Goal: Ask a question

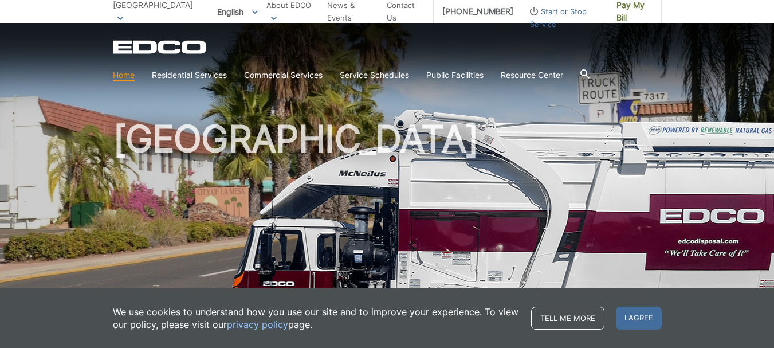
click at [589, 73] on icon at bounding box center [584, 73] width 9 height 9
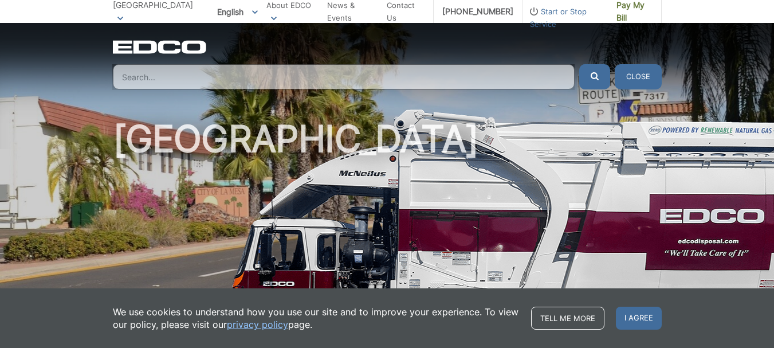
click at [448, 77] on input "Search" at bounding box center [344, 76] width 462 height 25
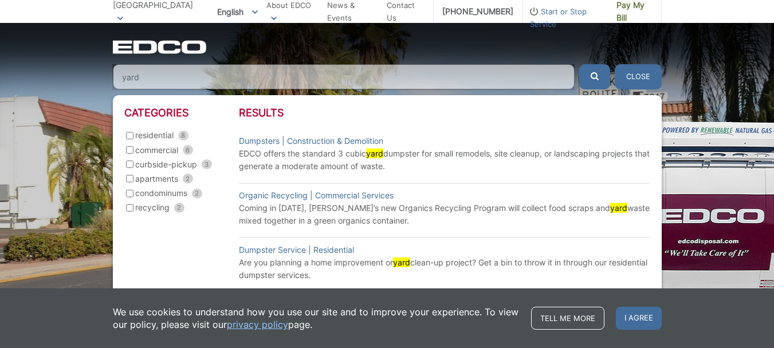
type input "yard"
click at [126, 132] on input "residential 8" at bounding box center [129, 135] width 7 height 7
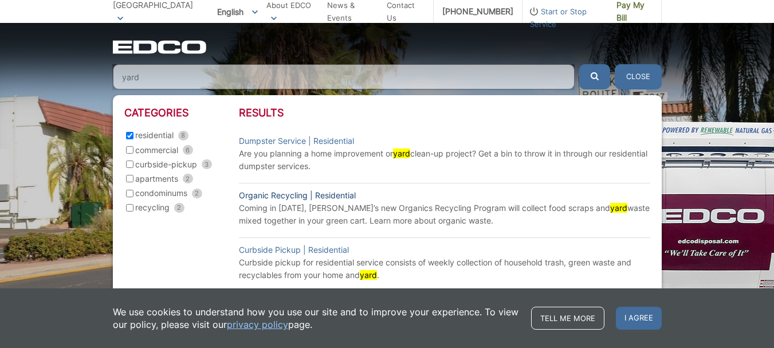
click at [271, 196] on link "Organic Recycling | Residential" at bounding box center [297, 195] width 117 height 13
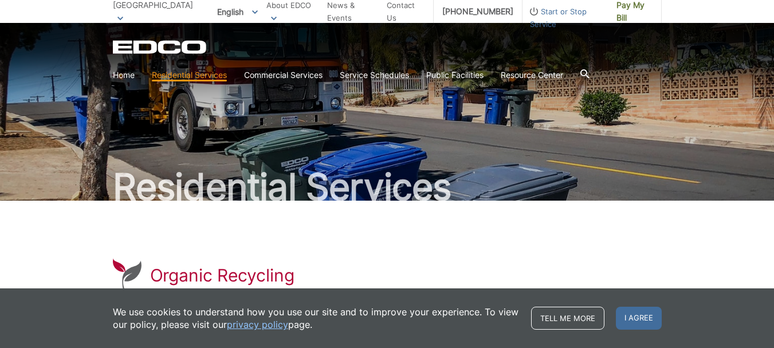
scroll to position [133, 0]
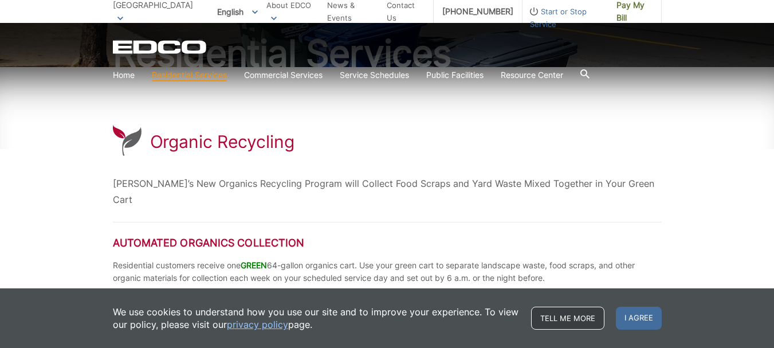
click at [555, 313] on link "Tell me more" at bounding box center [567, 317] width 73 height 23
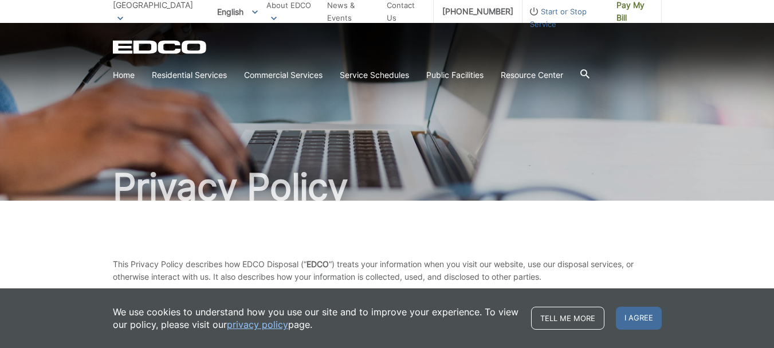
scroll to position [133, 0]
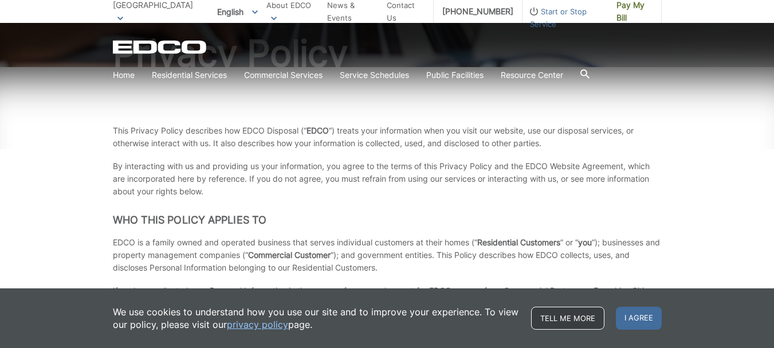
click at [537, 312] on link "Tell me more" at bounding box center [567, 317] width 73 height 23
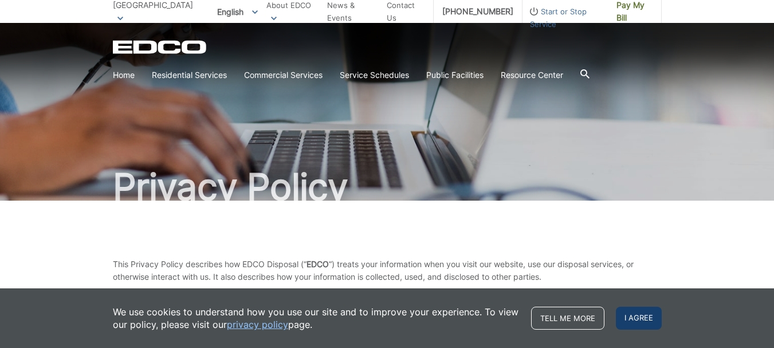
click at [636, 320] on span "I agree" at bounding box center [639, 317] width 46 height 23
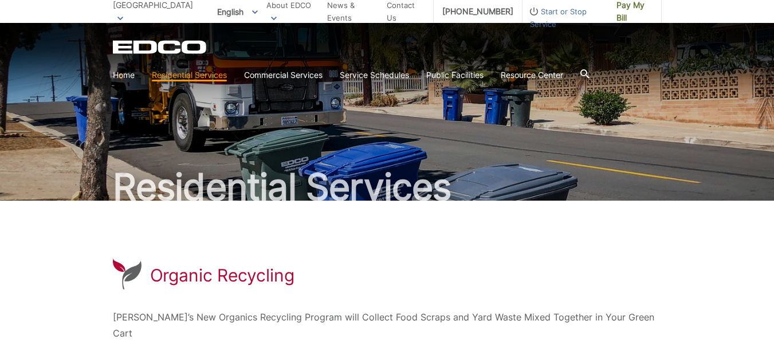
scroll to position [133, 0]
click at [589, 70] on icon at bounding box center [584, 73] width 9 height 9
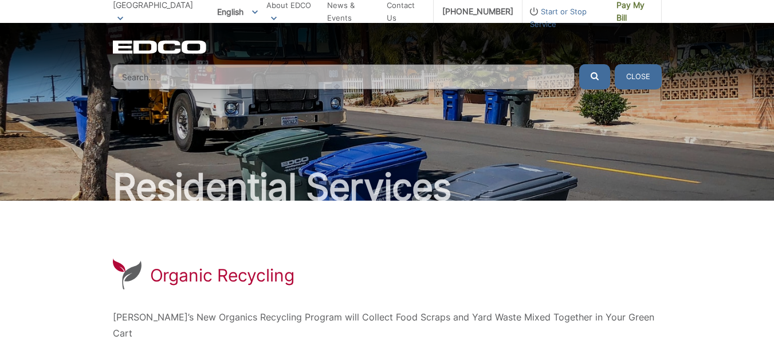
click at [342, 78] on input "Search" at bounding box center [344, 76] width 462 height 25
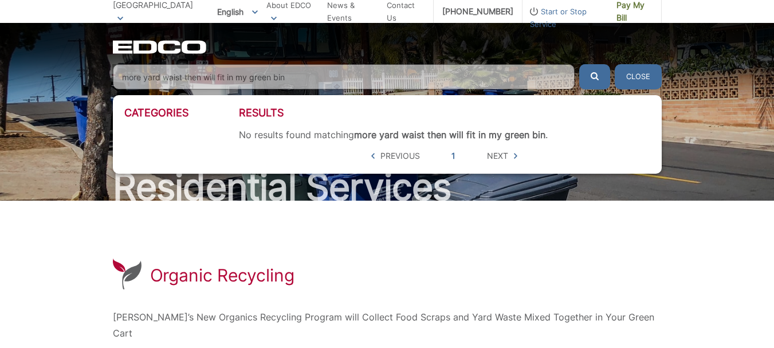
type input "more yard waist then will fit in my green bin"
click at [579, 64] on button "submit" at bounding box center [594, 76] width 31 height 25
click at [500, 152] on span "Next" at bounding box center [497, 155] width 21 height 13
click at [505, 159] on span "Next" at bounding box center [497, 155] width 21 height 13
click at [516, 156] on icon at bounding box center [515, 156] width 3 height 6
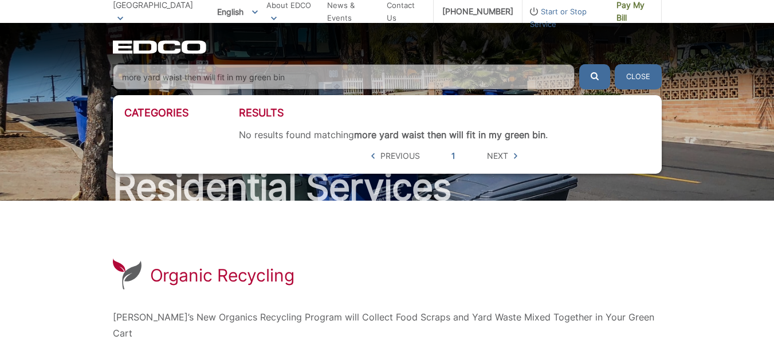
click at [498, 156] on span "Next" at bounding box center [497, 155] width 21 height 13
